Goal: Transaction & Acquisition: Purchase product/service

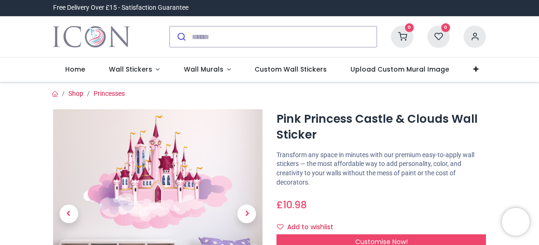
click at [396, 34] on icon at bounding box center [402, 37] width 22 height 22
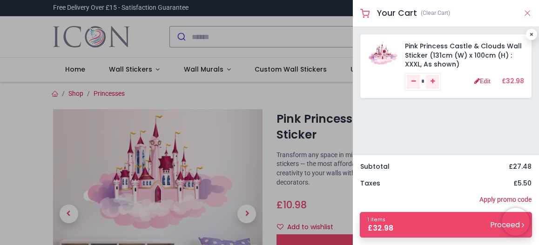
click at [523, 14] on button "Close" at bounding box center [527, 13] width 8 height 12
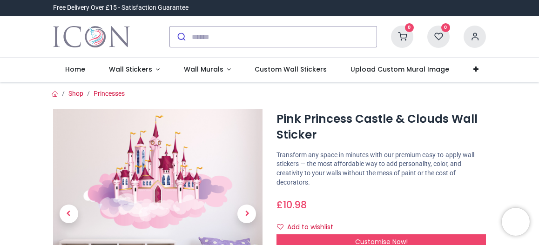
click at [408, 34] on icon at bounding box center [402, 37] width 22 height 22
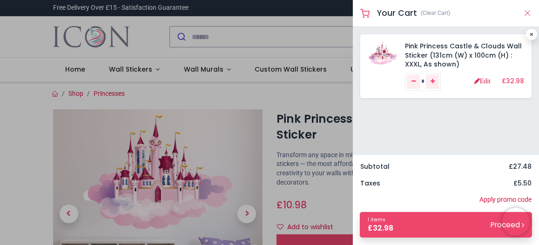
click at [524, 13] on button "Close" at bounding box center [527, 13] width 8 height 12
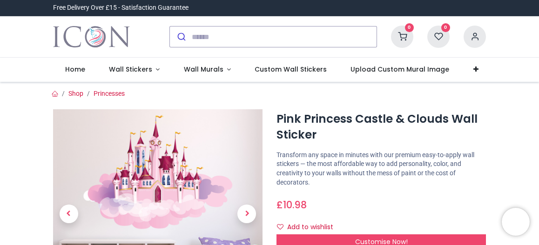
click at [407, 34] on icon at bounding box center [402, 37] width 22 height 22
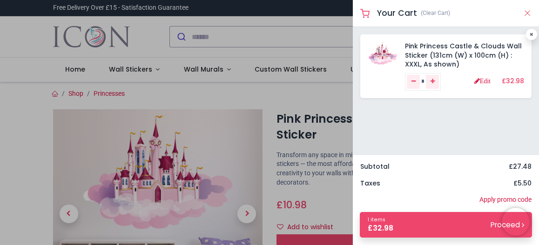
click at [529, 13] on button "Close" at bounding box center [527, 13] width 8 height 12
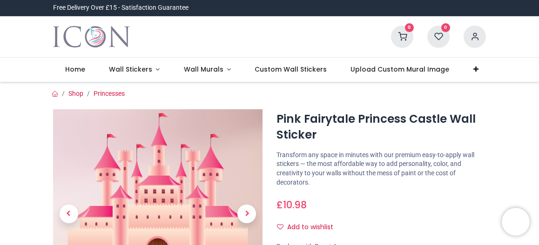
scroll to position [93, 0]
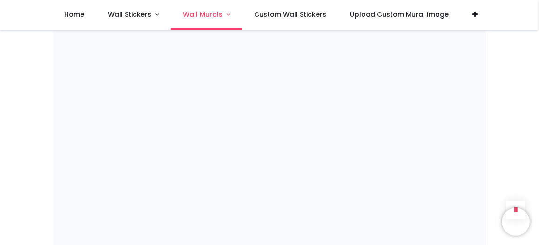
scroll to position [564, 0]
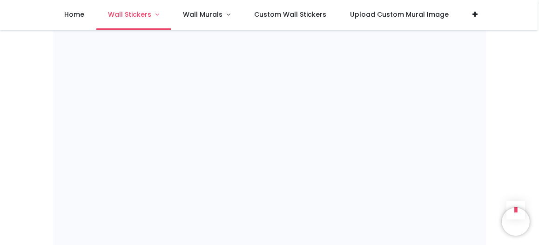
click at [158, 15] on link "Wall Stickers" at bounding box center [133, 15] width 75 height 30
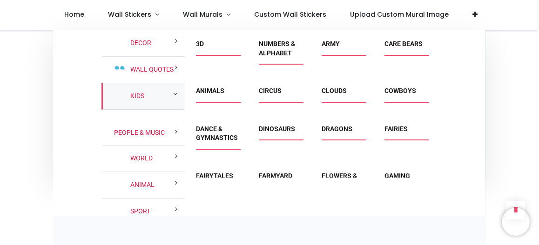
scroll to position [47, 0]
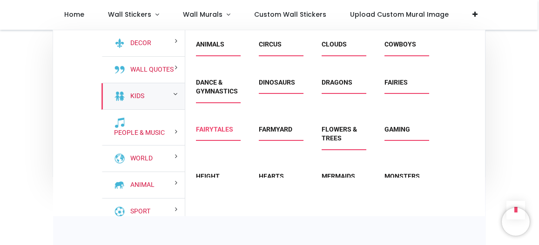
click at [218, 128] on link "Fairytales" at bounding box center [214, 129] width 37 height 7
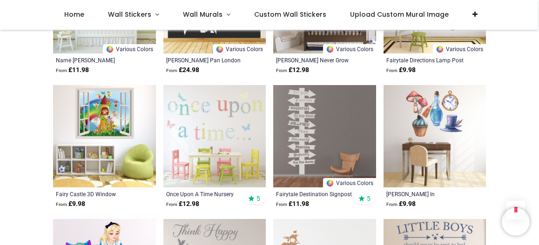
scroll to position [558, 0]
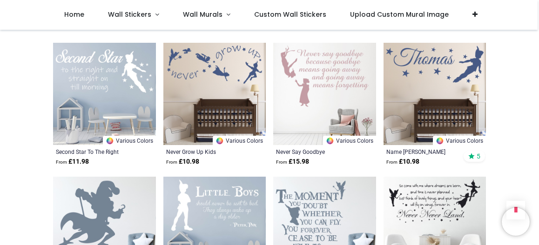
scroll to position [1117, 0]
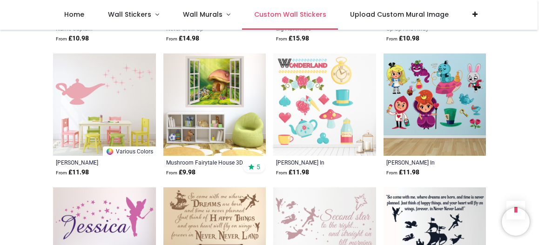
click at [287, 20] on link "Custom Wall Stickers" at bounding box center [290, 15] width 96 height 30
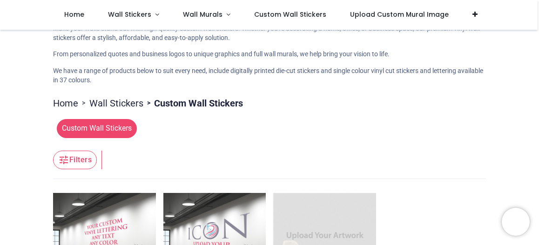
scroll to position [58, 0]
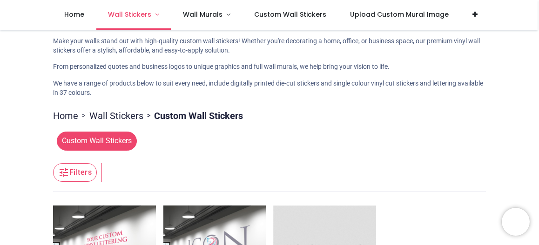
click at [149, 14] on span "Wall Stickers" at bounding box center [129, 14] width 43 height 9
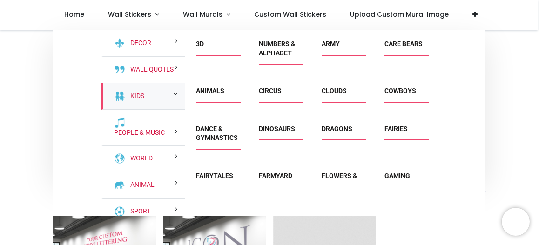
click at [154, 97] on div "Kids" at bounding box center [142, 96] width 83 height 27
click at [504, 109] on div "Pricelist : Public Pricelist Public Pricelist Custom Wall Stickers" at bounding box center [269, 221] width 539 height 499
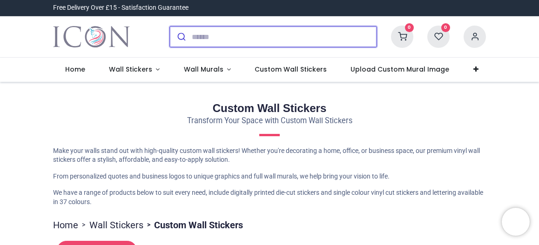
click at [213, 41] on input "search" at bounding box center [284, 37] width 185 height 20
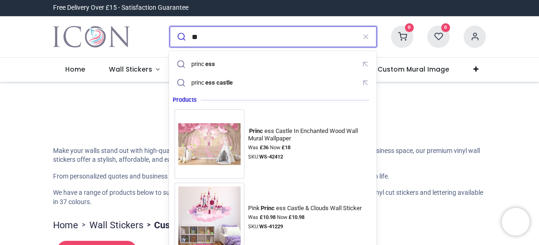
type input "*"
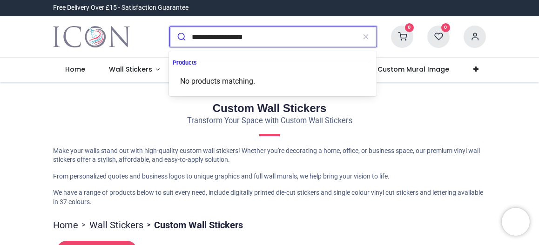
type input "**********"
click at [170, 27] on button "submit" at bounding box center [181, 37] width 22 height 20
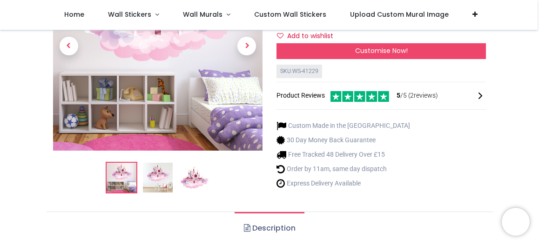
scroll to position [140, 0]
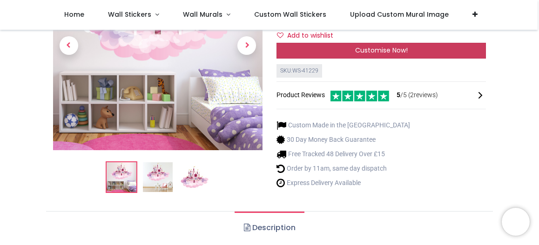
click at [405, 57] on div "Customise Now!" at bounding box center [380, 51] width 209 height 16
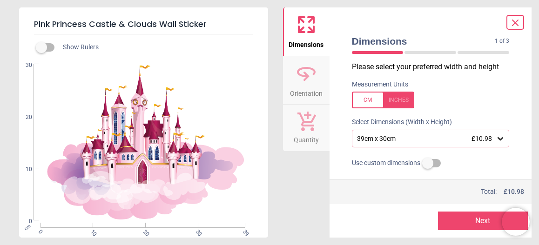
click at [423, 141] on div "39cm x 30cm £10.98" at bounding box center [426, 139] width 140 height 8
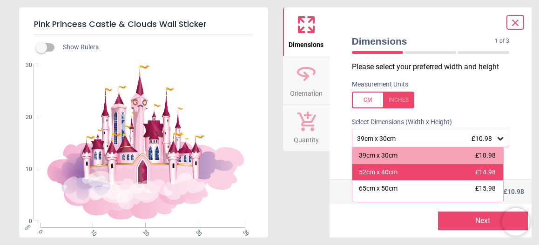
scroll to position [47, 0]
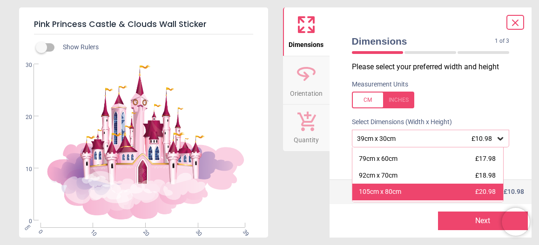
click at [422, 197] on div "105cm x 80cm £20.98" at bounding box center [427, 192] width 151 height 17
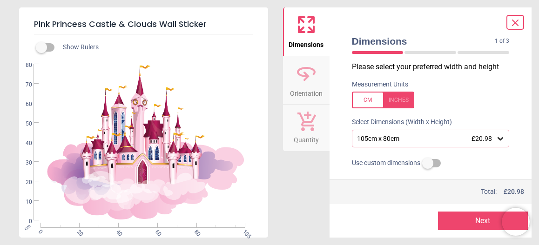
click at [482, 139] on span "£20.98" at bounding box center [481, 138] width 20 height 7
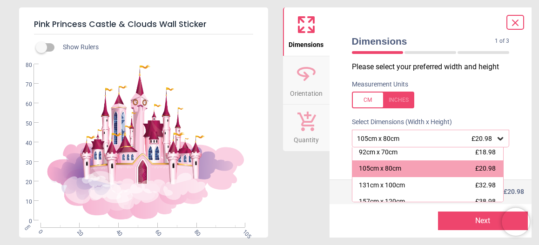
scroll to position [92, 0]
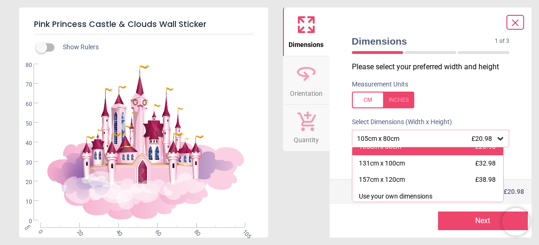
click at [471, 153] on div "105cm x 80cm £20.98" at bounding box center [427, 147] width 151 height 17
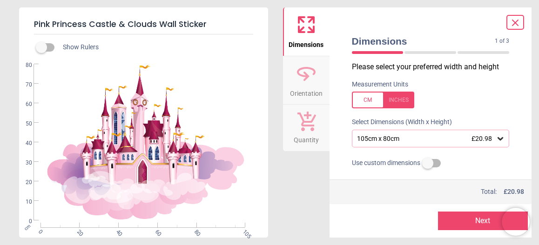
click at [478, 165] on div "Use custom dimensions" at bounding box center [430, 163] width 173 height 17
click at [469, 143] on div "105cm x 80cm £20.98" at bounding box center [431, 139] width 158 height 18
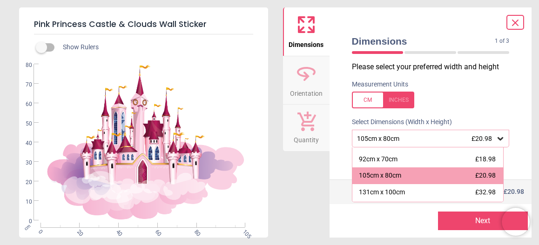
scroll to position [64, 0]
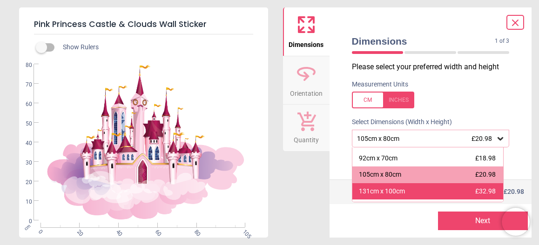
click at [415, 192] on div "131cm x 100cm £32.98" at bounding box center [427, 191] width 151 height 17
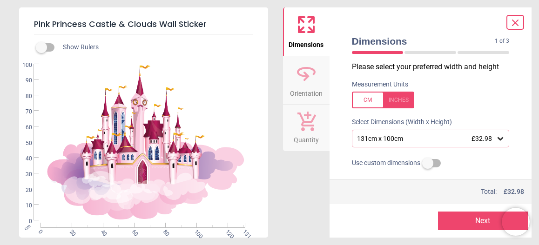
click at [461, 157] on div "Use custom dimensions" at bounding box center [430, 163] width 173 height 17
click at [471, 225] on button "Next" at bounding box center [483, 221] width 90 height 19
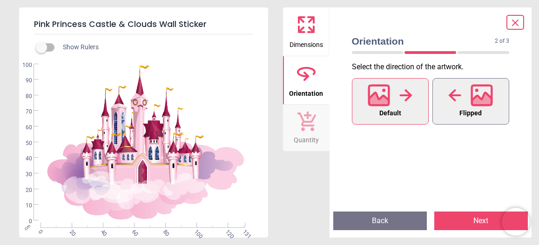
click at [461, 102] on icon at bounding box center [454, 95] width 13 height 14
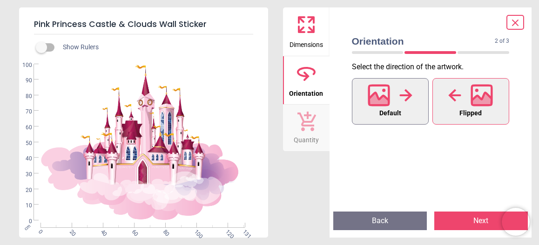
click at [399, 110] on span "Default" at bounding box center [390, 113] width 22 height 12
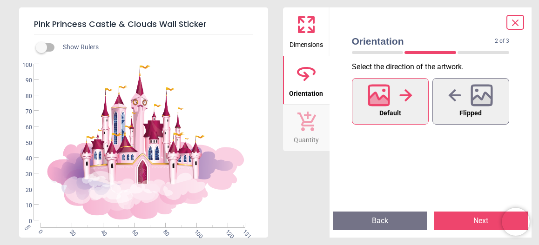
click at [474, 223] on button "Next" at bounding box center [481, 221] width 94 height 19
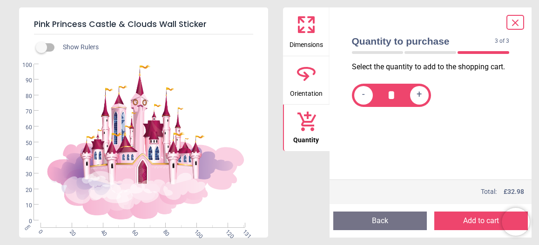
click at [473, 224] on button "Add to cart" at bounding box center [481, 221] width 94 height 19
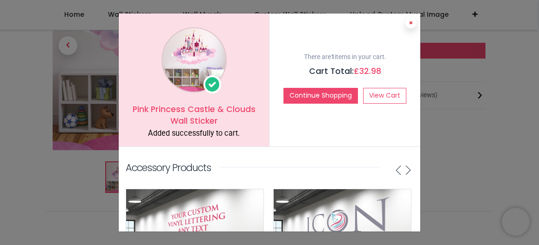
click at [409, 22] on icon at bounding box center [411, 22] width 4 height 5
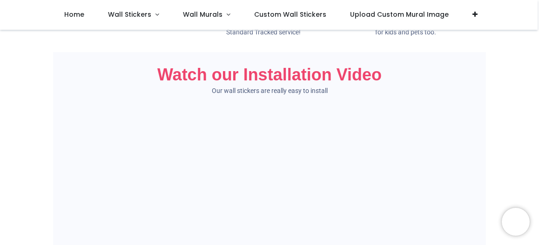
scroll to position [279, 0]
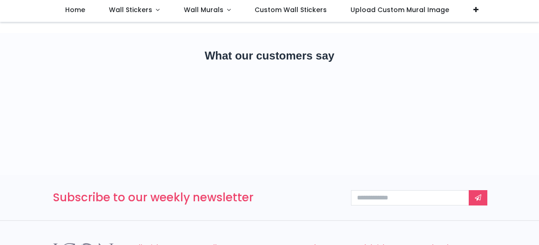
scroll to position [103, 0]
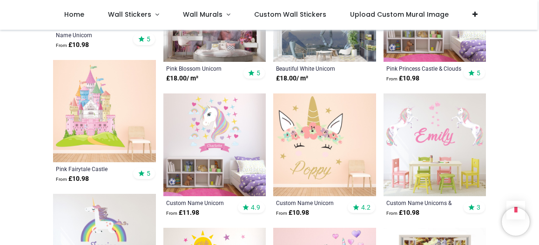
scroll to position [419, 0]
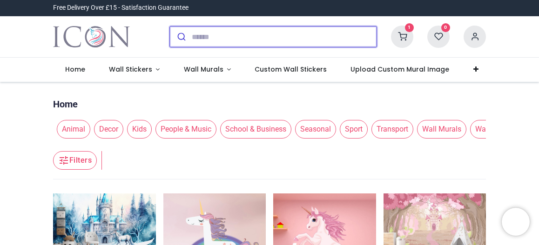
click at [201, 43] on input "search" at bounding box center [284, 37] width 185 height 20
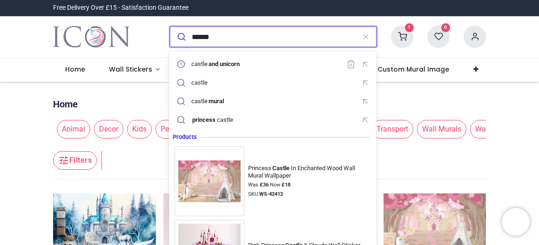
type input "******"
click at [170, 27] on button "submit" at bounding box center [181, 37] width 22 height 20
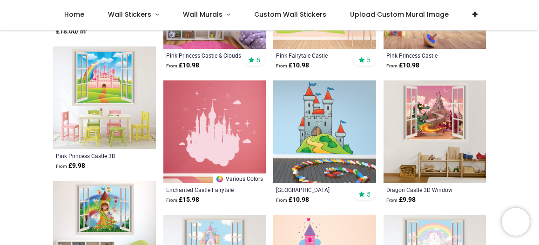
scroll to position [124, 0]
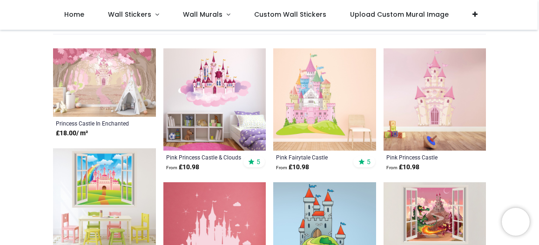
scroll to position [93, 0]
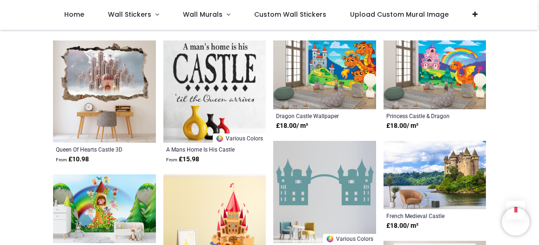
scroll to position [1629, 0]
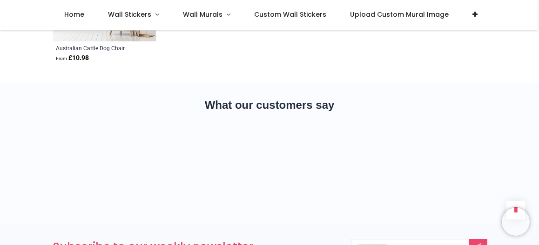
scroll to position [2288, 0]
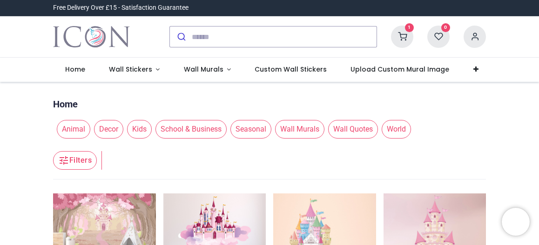
click at [393, 38] on icon at bounding box center [402, 37] width 22 height 22
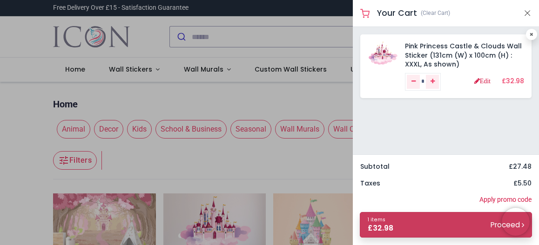
click at [449, 225] on link "1 items £ 32.98 Proceed" at bounding box center [446, 225] width 172 height 26
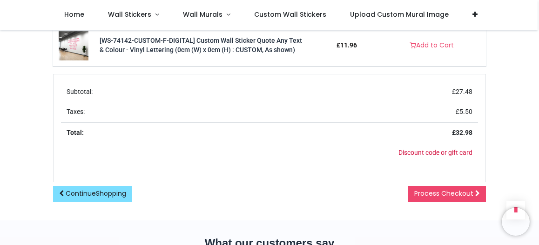
scroll to position [381, 0]
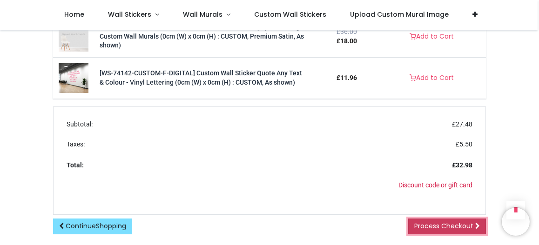
click at [438, 220] on link "Process Checkout" at bounding box center [447, 227] width 78 height 16
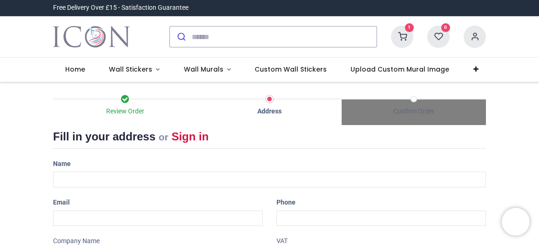
select select "***"
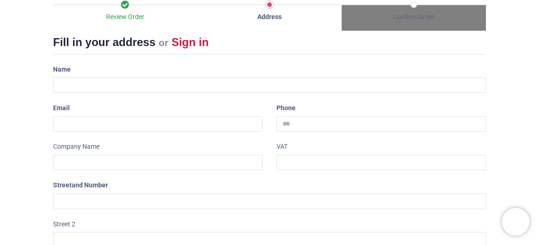
scroll to position [47, 0]
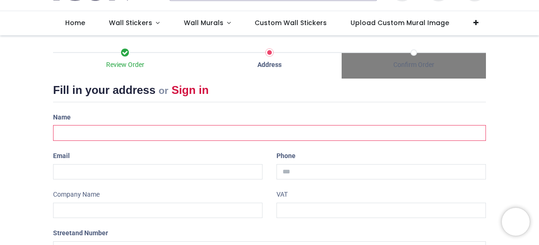
click at [224, 132] on input "text" at bounding box center [269, 133] width 433 height 16
type input "**********"
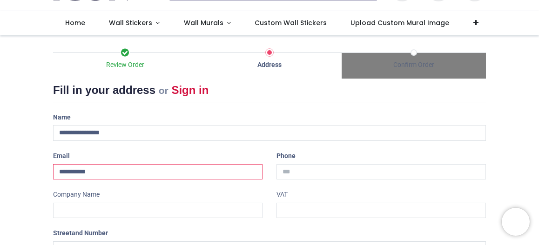
type input "**********"
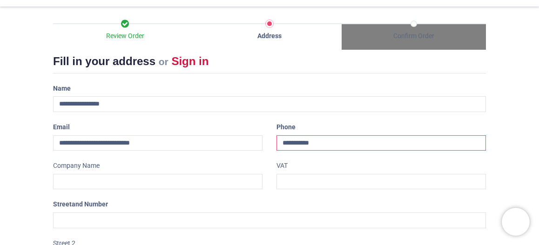
scroll to position [93, 0]
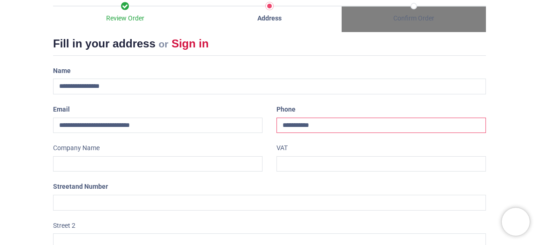
type input "**********"
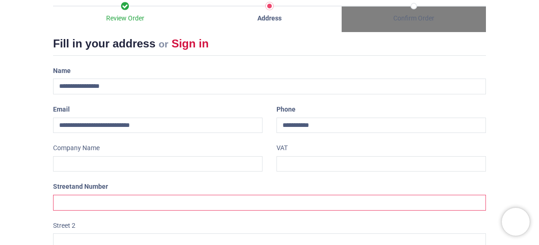
click at [87, 202] on input "text" at bounding box center [269, 203] width 433 height 16
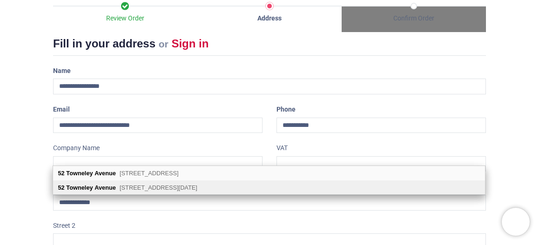
click at [94, 184] on div "52 Towneley Avenue Blackpool, FY4 4AD" at bounding box center [269, 188] width 432 height 14
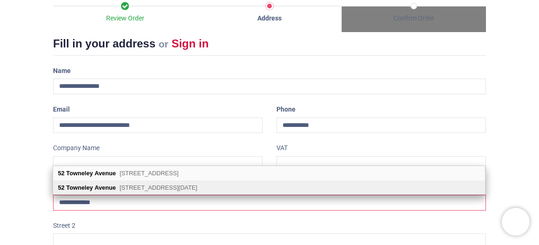
type input "**********"
type input "*******"
select select "***"
type input "*********"
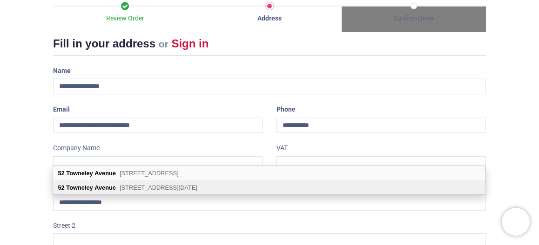
click at [170, 190] on span "Blackpool, FY4 4AD" at bounding box center [159, 187] width 78 height 7
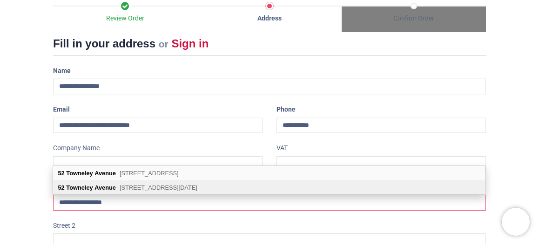
select select "***"
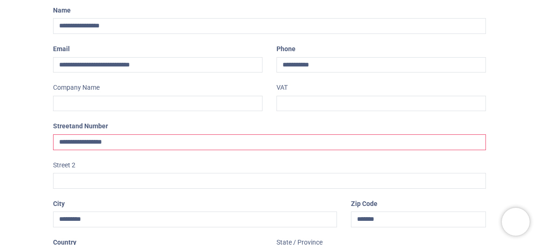
scroll to position [228, 0]
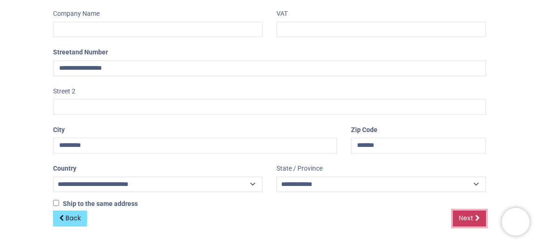
click at [466, 220] on span "Next" at bounding box center [466, 218] width 14 height 9
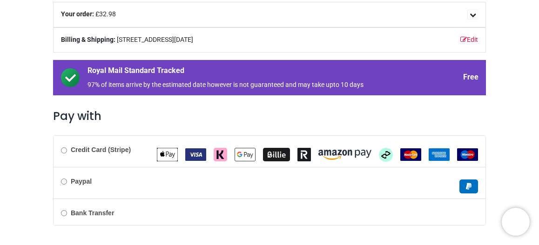
scroll to position [148, 0]
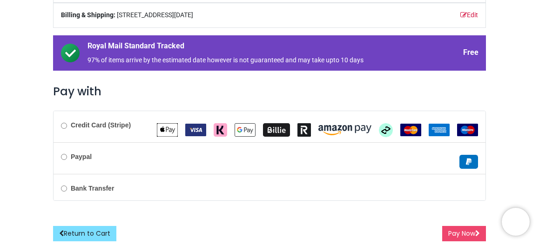
click at [274, 130] on img "Billie" at bounding box center [276, 129] width 27 height 13
click at [471, 231] on button "Pay Now" at bounding box center [464, 234] width 44 height 16
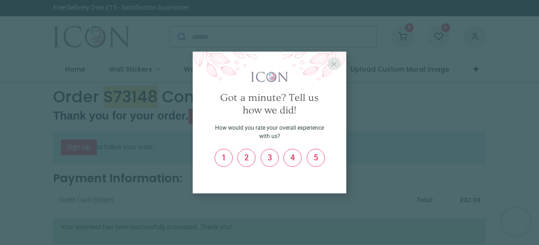
click at [335, 64] on span "X" at bounding box center [334, 64] width 6 height 9
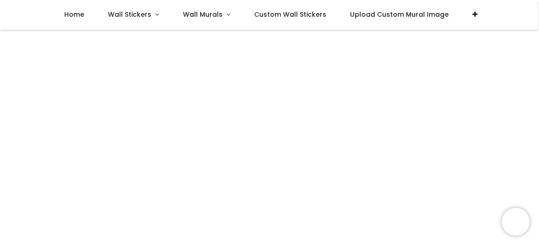
scroll to position [326, 0]
